Goal: Information Seeking & Learning: Check status

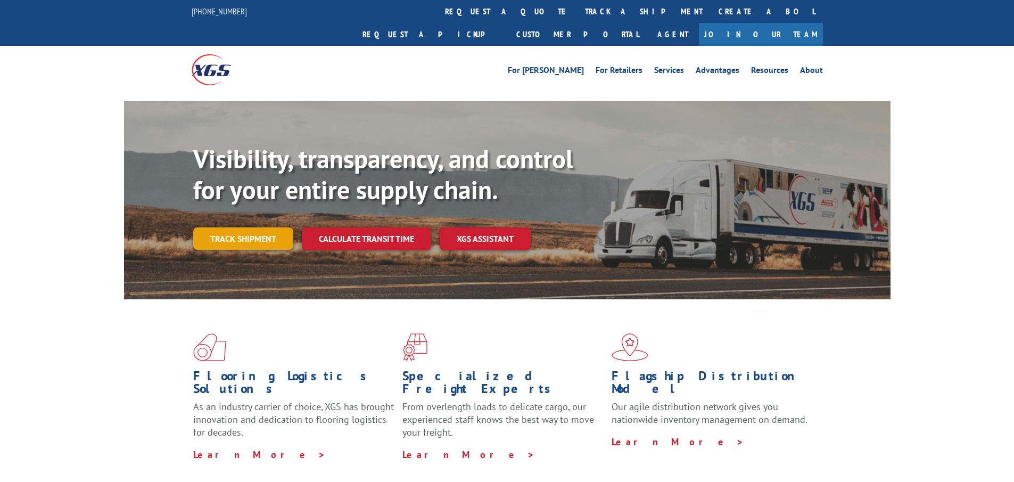
click at [261, 227] on link "Track shipment" at bounding box center [243, 238] width 100 height 22
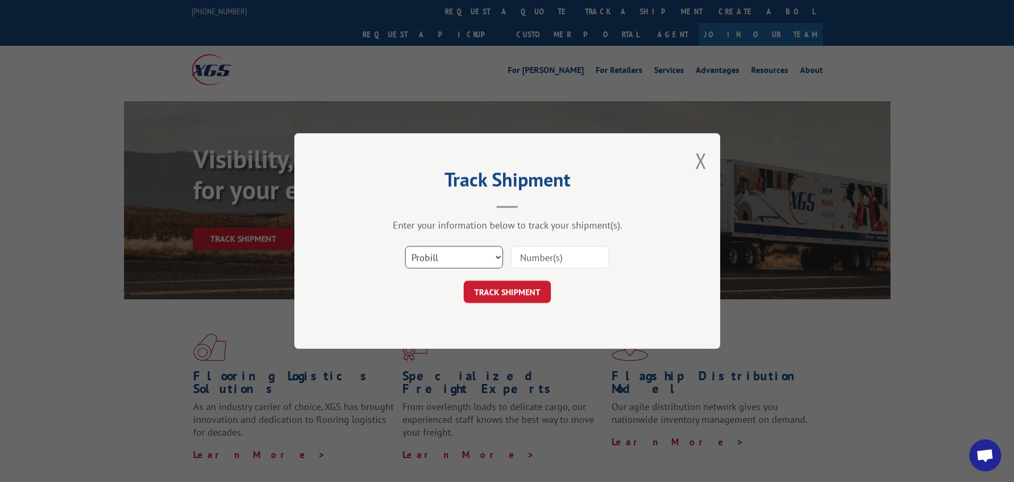
click at [476, 262] on select "Select category... Probill BOL PO" at bounding box center [454, 257] width 98 height 22
select select "po"
click at [405, 246] on select "Select category... Probill BOL PO" at bounding box center [454, 257] width 98 height 22
click at [542, 258] on input at bounding box center [560, 257] width 98 height 22
paste input "01527996"
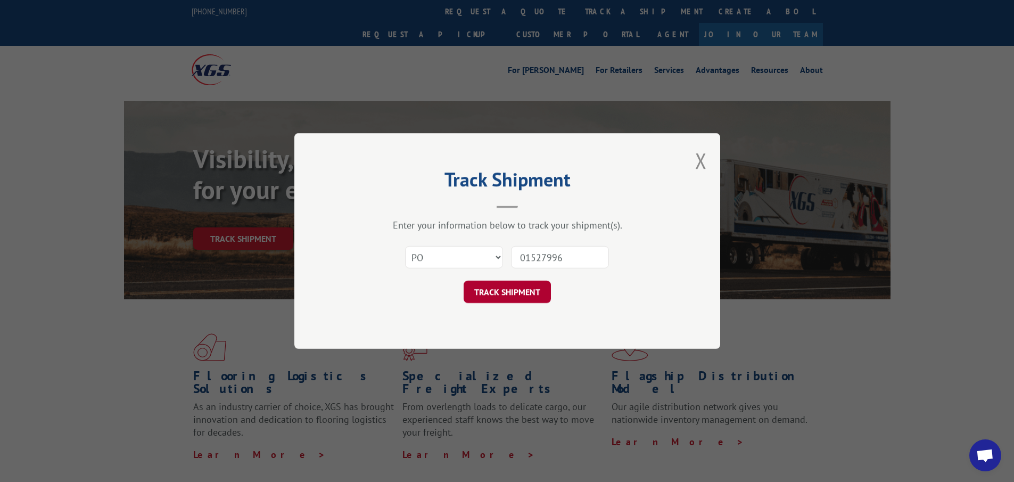
type input "01527996"
click at [537, 297] on button "TRACK SHIPMENT" at bounding box center [507, 292] width 87 height 22
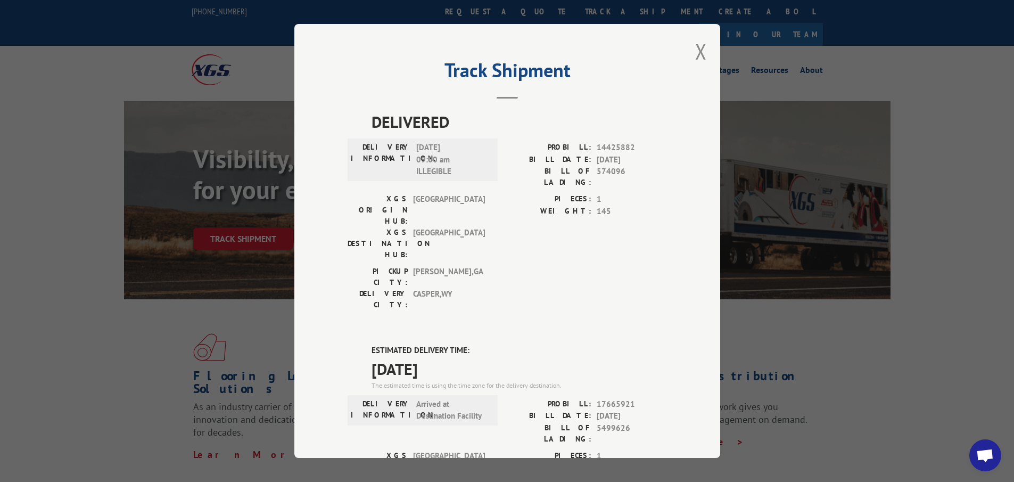
drag, startPoint x: 419, startPoint y: 286, endPoint x: 464, endPoint y: 310, distance: 50.7
click at [464, 310] on div "DELIVERED DELIVERY INFORMATION: [DATE] 09:00 am ILLEGIBLE PROBILL: 14425882 BIL…" at bounding box center [508, 433] width 320 height 646
copy div "ESTIMATED DELIVERY TIME: [DATE]"
click at [706, 56] on div "Track Shipment DELIVERED DELIVERY INFORMATION: [DATE] 09:00 am ILLEGIBLE PROBIL…" at bounding box center [507, 241] width 426 height 434
drag, startPoint x: 696, startPoint y: 48, endPoint x: 684, endPoint y: 60, distance: 16.9
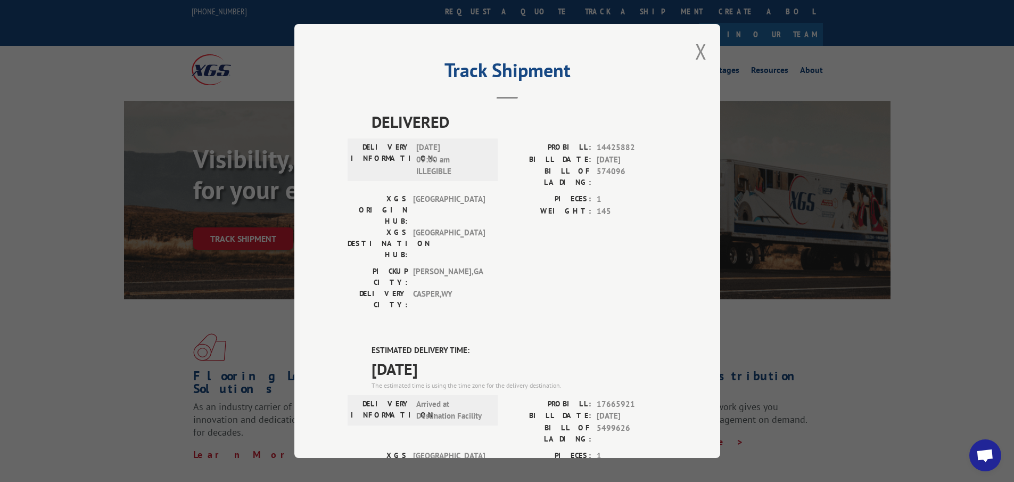
click at [695, 48] on button "Close modal" at bounding box center [701, 51] width 12 height 28
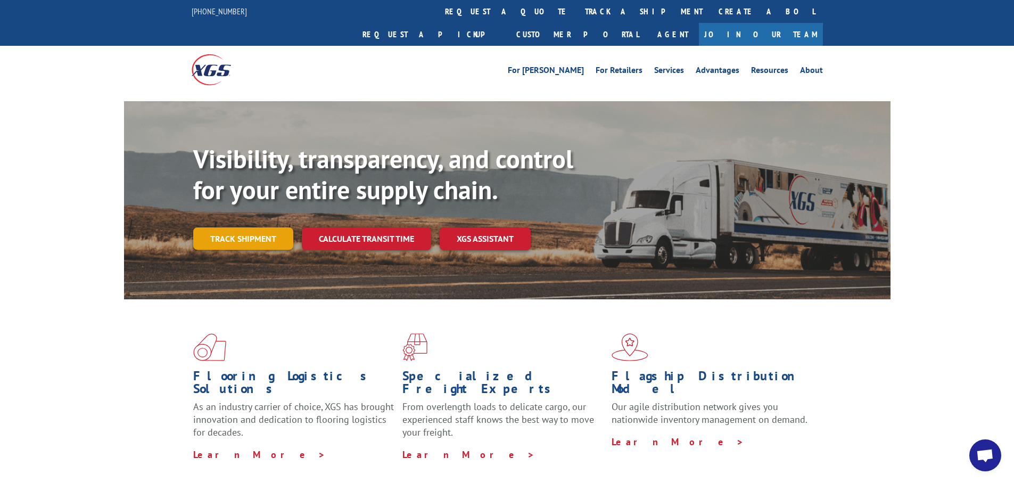
click at [273, 227] on link "Track shipment" at bounding box center [243, 238] width 100 height 22
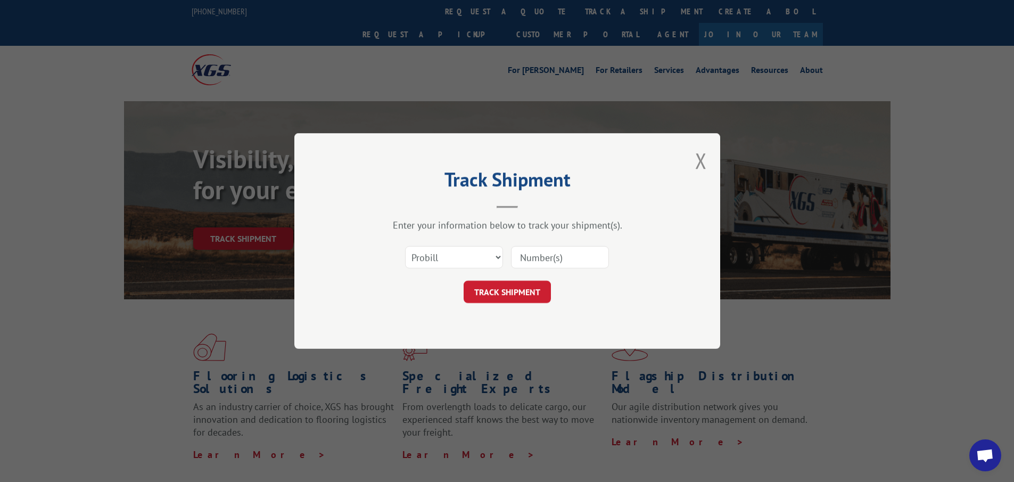
click at [424, 245] on div "Select category... Probill BOL PO" at bounding box center [454, 257] width 97 height 24
click at [428, 250] on select "Select category... Probill BOL PO" at bounding box center [454, 257] width 98 height 22
select select "po"
click at [405, 246] on select "Select category... Probill BOL PO" at bounding box center [454, 257] width 98 height 22
click at [550, 249] on input at bounding box center [560, 257] width 98 height 22
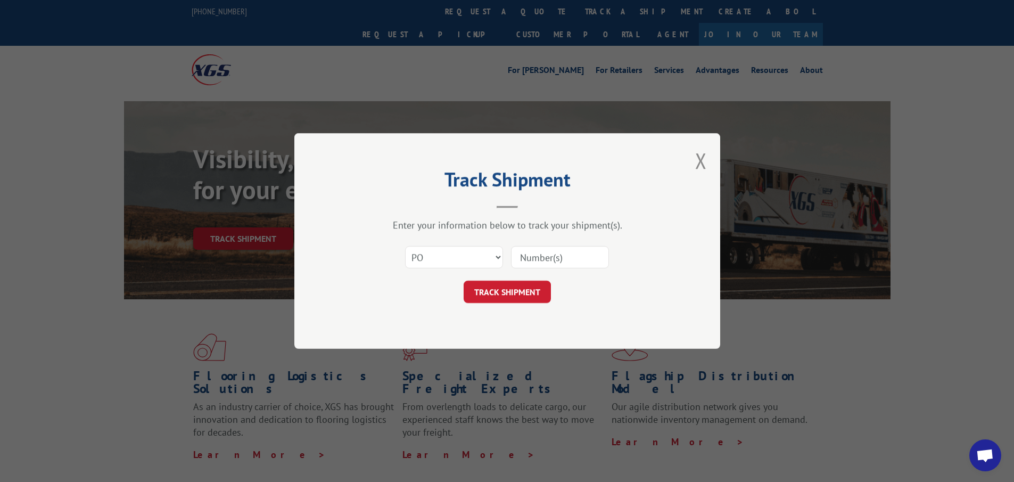
paste input "ESTIMATED DELIVERY TIME: [DATE]"
type input "ESTIMATED DELIVERY TIME: [DATE]"
click at [484, 252] on select "Select category... Probill BOL PO" at bounding box center [454, 257] width 98 height 22
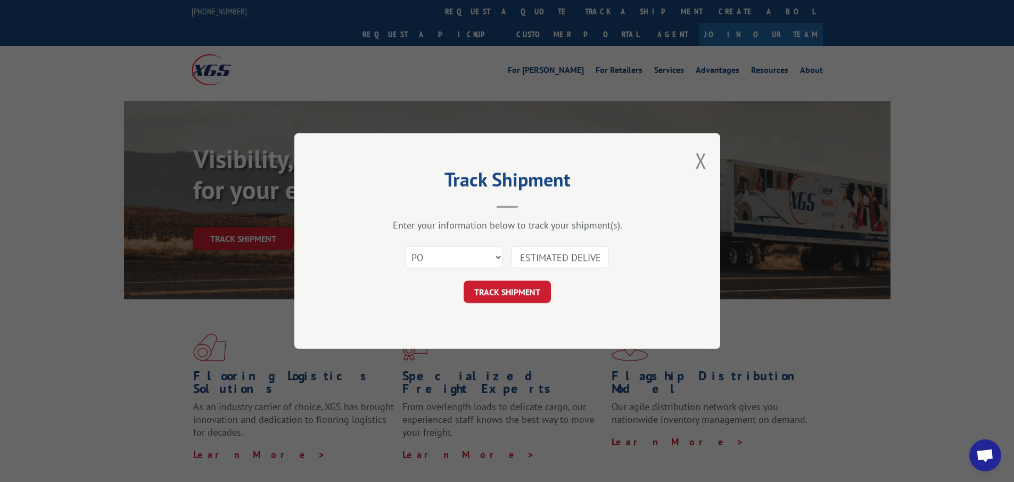
click at [554, 255] on input "ESTIMATED DELIVERY TIME: [DATE]" at bounding box center [560, 257] width 98 height 22
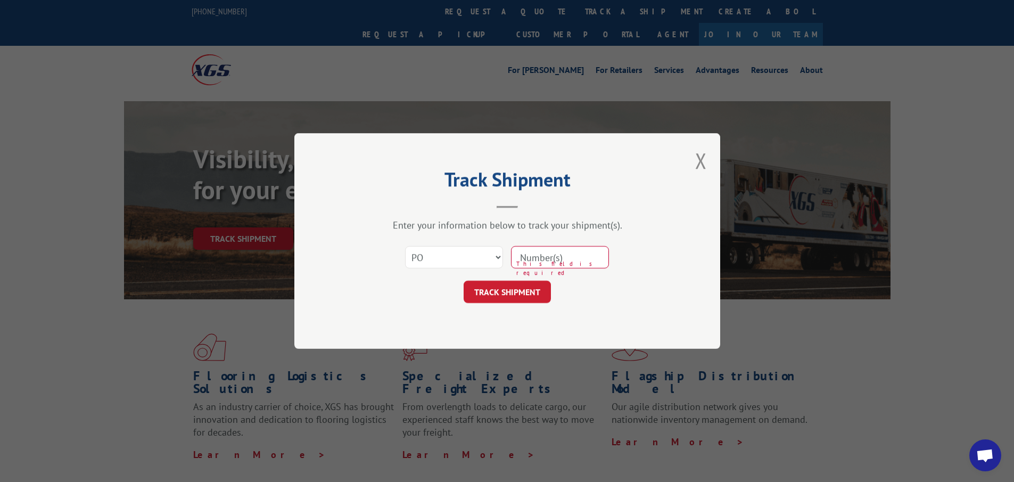
paste input "37534514"
type input "37534514"
click at [537, 285] on button "TRACK SHIPMENT" at bounding box center [507, 292] width 87 height 22
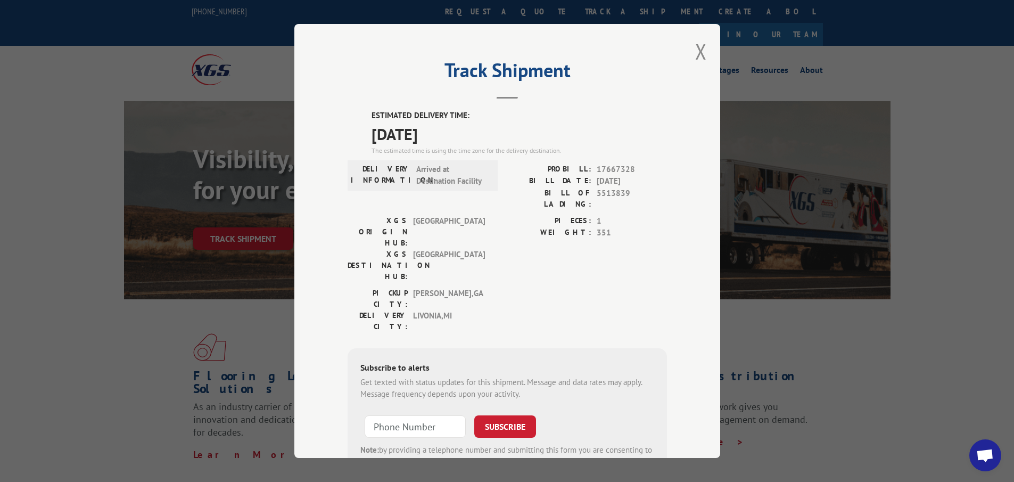
drag, startPoint x: 362, startPoint y: 103, endPoint x: 479, endPoint y: 135, distance: 121.4
click at [479, 135] on div "Track Shipment ESTIMATED DELIVERY TIME: [DATE] The estimated time is using the …" at bounding box center [507, 241] width 426 height 434
copy div "ESTIMATED DELIVERY TIME: [DATE]"
click at [706, 54] on div "Track Shipment ESTIMATED DELIVERY TIME: [DATE] The estimated time is using the …" at bounding box center [507, 241] width 426 height 434
